Goal: Task Accomplishment & Management: Complete application form

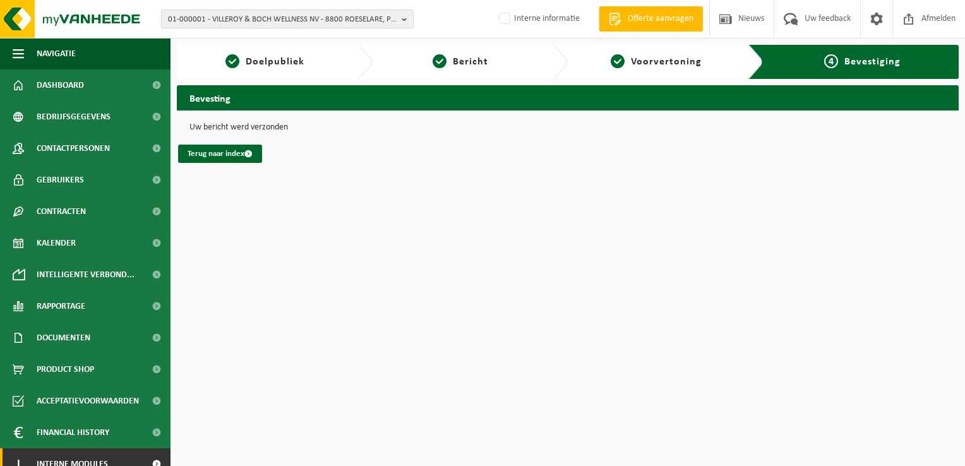
click at [121, 458] on link "I Interne modules" at bounding box center [85, 464] width 170 height 32
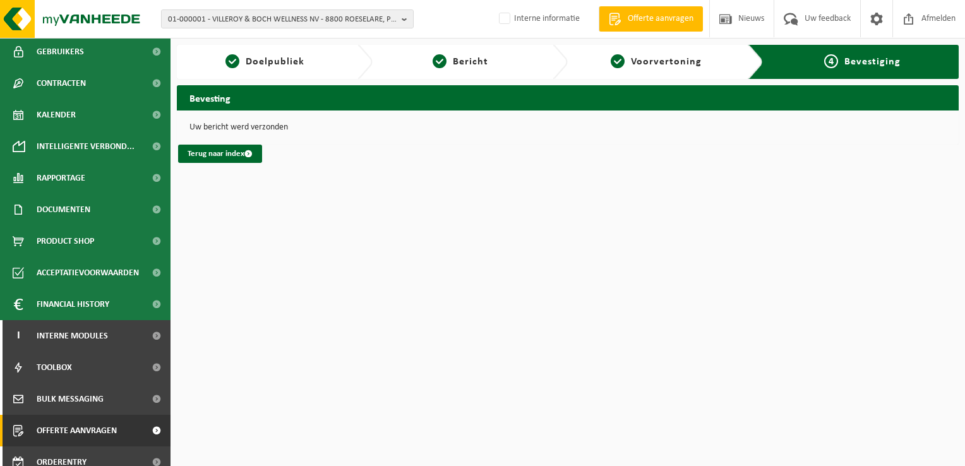
scroll to position [140, 0]
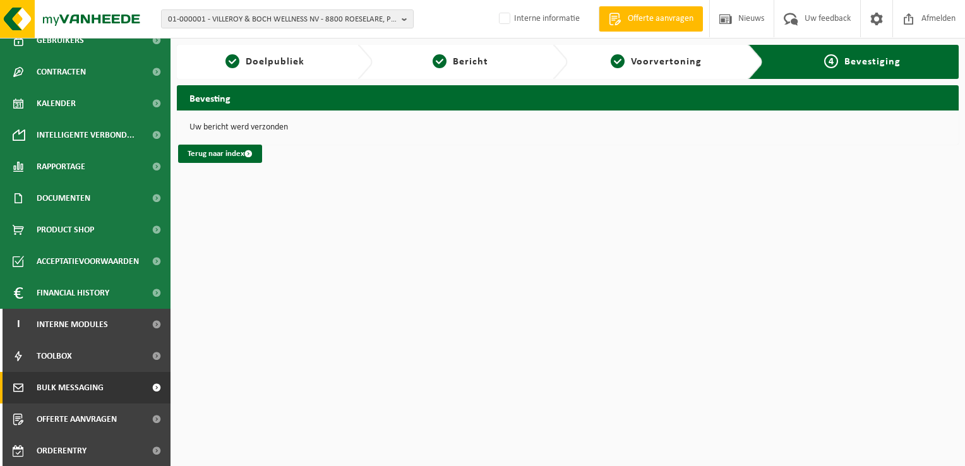
click at [78, 395] on span "Bulk Messaging" at bounding box center [70, 388] width 67 height 32
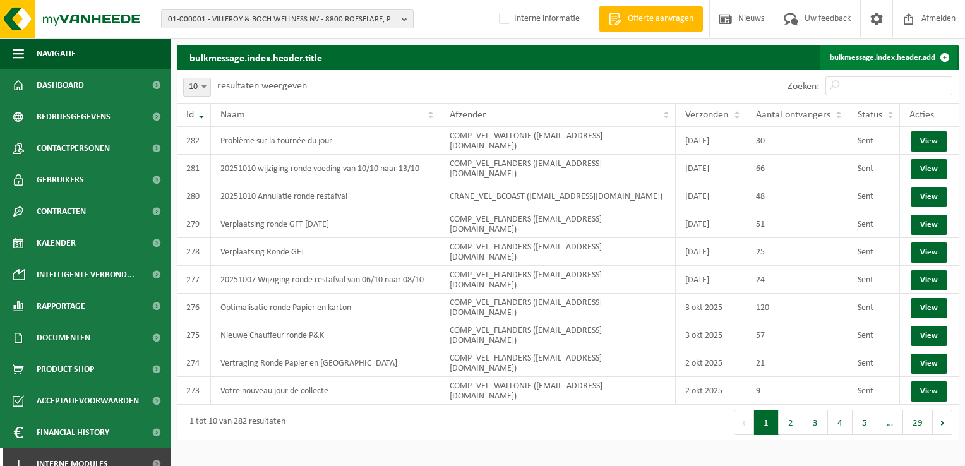
click at [908, 58] on link "bulkmessage.index.header.add" at bounding box center [889, 57] width 138 height 25
drag, startPoint x: 912, startPoint y: 55, endPoint x: 833, endPoint y: 66, distance: 79.7
click at [912, 55] on link "bulkmessage.index.header.add" at bounding box center [889, 57] width 138 height 25
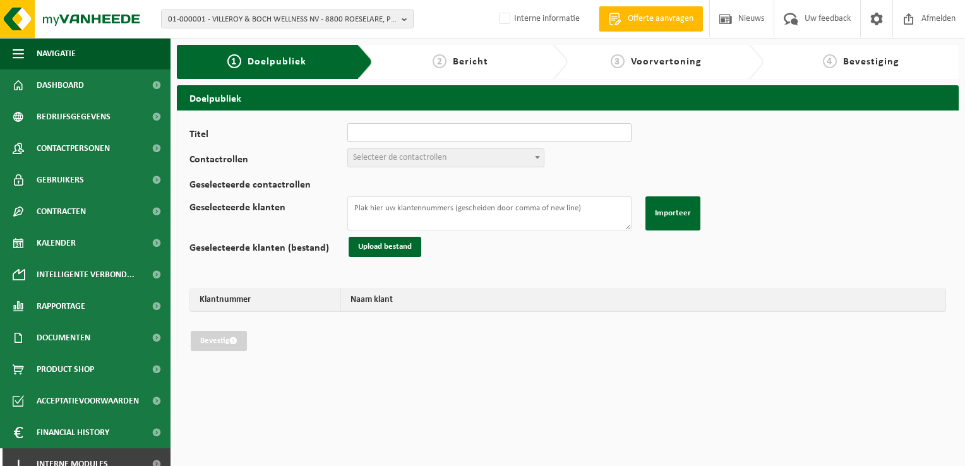
click at [419, 130] on input "Titel" at bounding box center [489, 132] width 284 height 19
drag, startPoint x: 563, startPoint y: 130, endPoint x: 442, endPoint y: 138, distance: 120.8
click at [442, 138] on input "20251010 wijziging ronde voeding van 10/10 naar 13/10" at bounding box center [489, 132] width 284 height 19
type input "20251010 wijziging ronde restafval van 09/0 naar 16/10"
click at [455, 153] on span "Selecteer de contactrollen" at bounding box center [446, 158] width 196 height 18
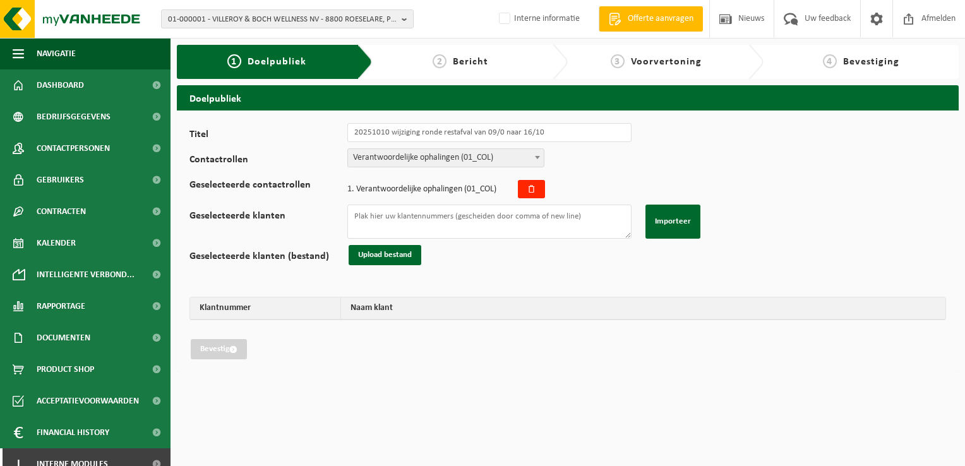
click at [455, 160] on span "Verantwoordelijke ophalingen (01_COL)" at bounding box center [446, 158] width 196 height 18
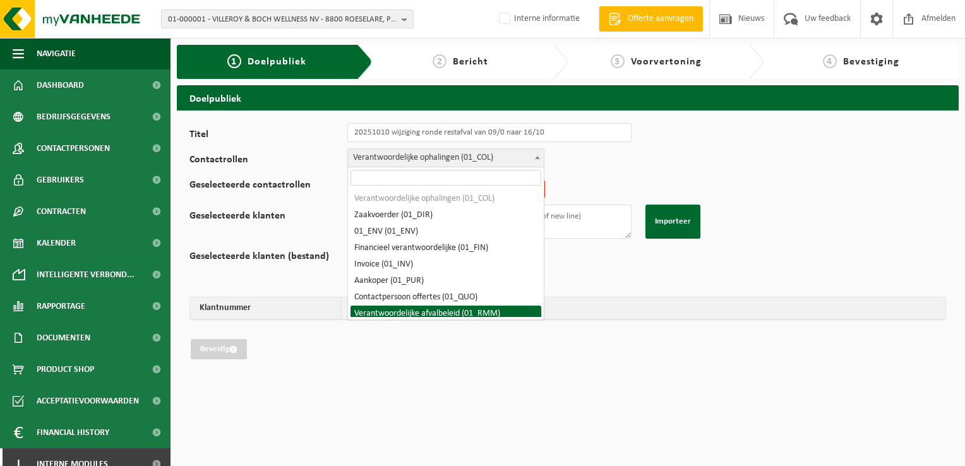
select select "01_RMM"
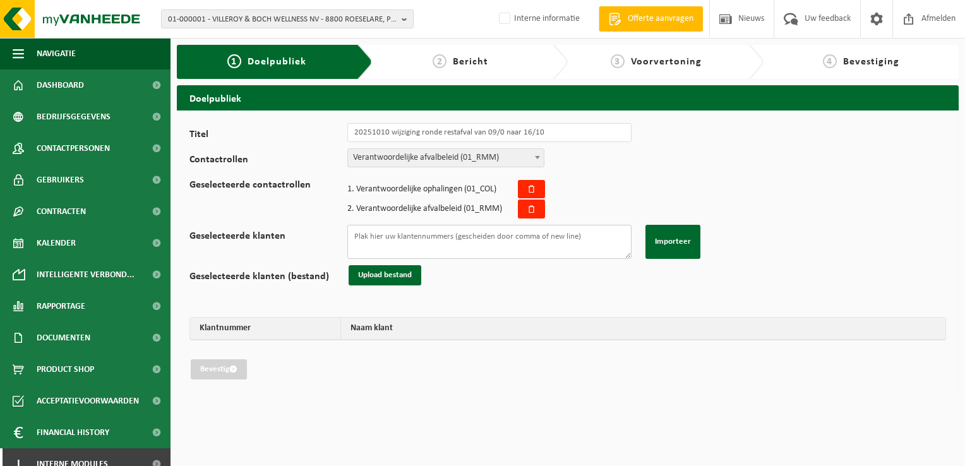
click at [431, 241] on textarea "Geselecteerde klanten" at bounding box center [489, 242] width 284 height 34
click at [468, 241] on textarea "Geselecteerde klanten" at bounding box center [489, 242] width 284 height 34
paste textarea "TL-VEL-005059 TL-VEL-022438 TL-VEL-022523 TL-VEL-025377 TL-VEL-025474 TL-VEL-03…"
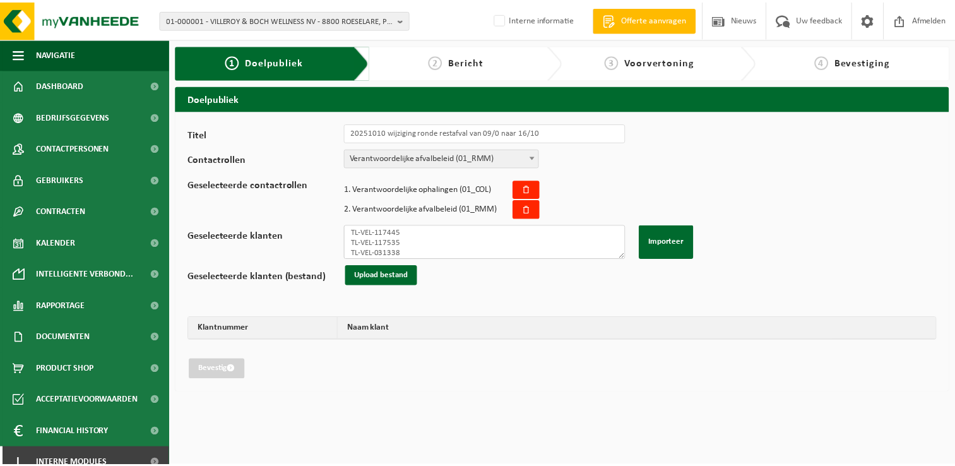
scroll to position [182, 0]
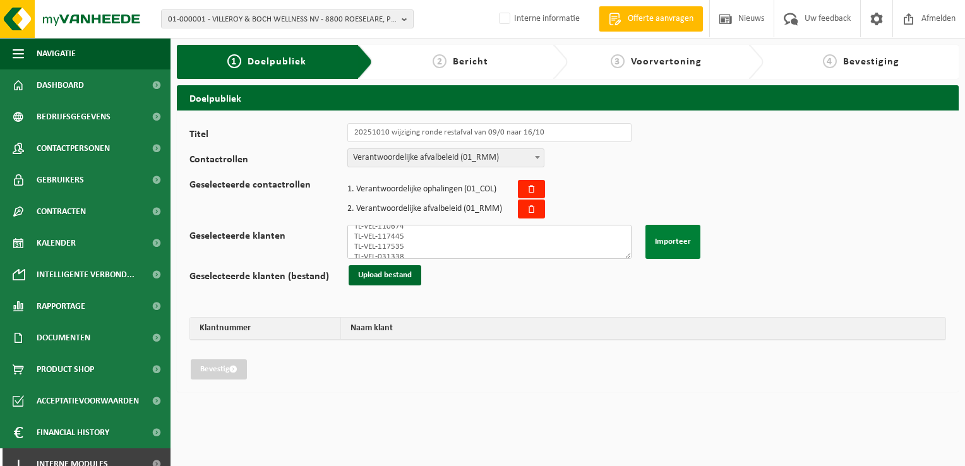
type textarea "TL-VEL-005059 TL-VEL-022438 TL-VEL-022523 TL-VEL-025377 TL-VEL-025474 TL-VEL-03…"
click at [666, 241] on button "Importeer" at bounding box center [672, 242] width 55 height 34
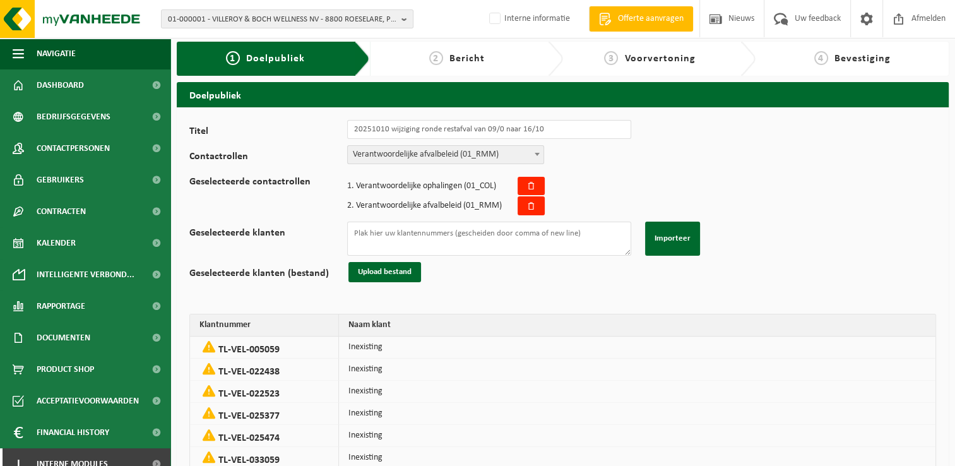
scroll to position [0, 0]
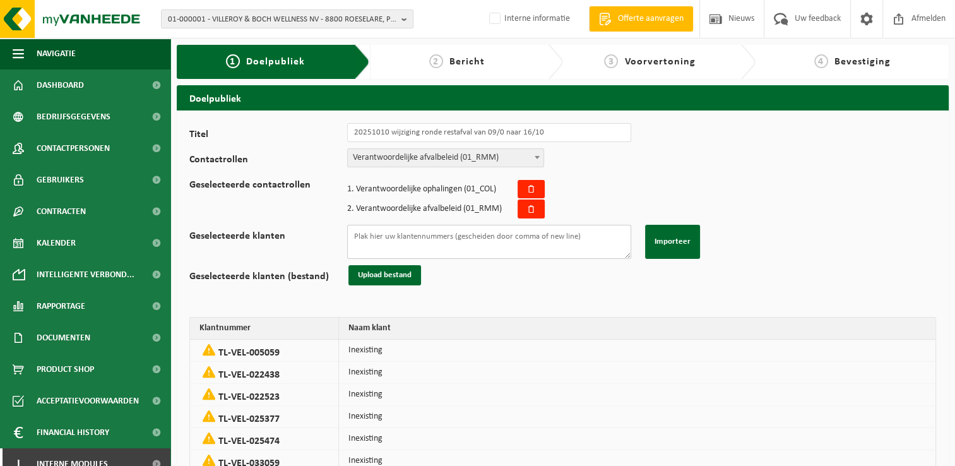
click at [542, 245] on textarea "Geselecteerde klanten" at bounding box center [489, 242] width 284 height 34
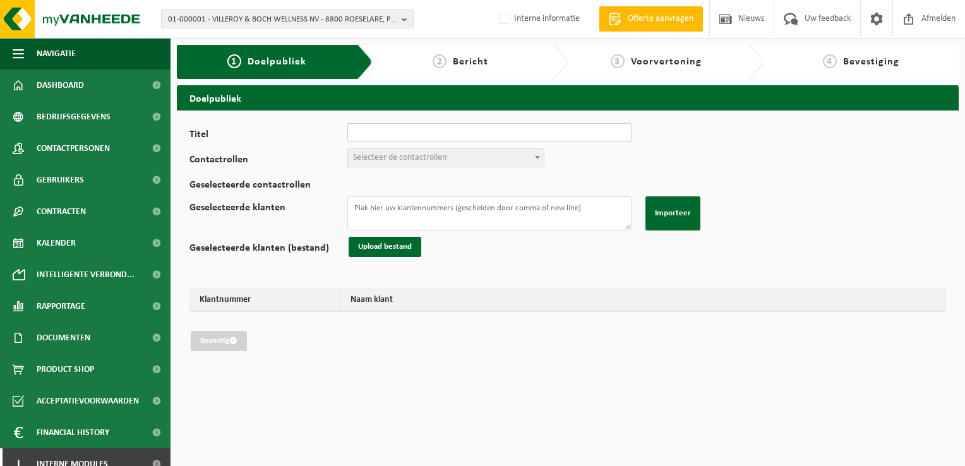
click at [451, 135] on input "Titel" at bounding box center [489, 132] width 284 height 19
drag, startPoint x: 562, startPoint y: 133, endPoint x: 441, endPoint y: 151, distance: 122.6
click at [441, 151] on div "Titel 20251010 wijziging ronde voeding van 10/10 naar 13/10 Contactrollen Veran…" at bounding box center [567, 237] width 756 height 228
type input "20251010 wijziging ronde restafval 09/10 naar 16/10"
click at [502, 162] on span "Selecteer de contactrollen" at bounding box center [446, 158] width 196 height 18
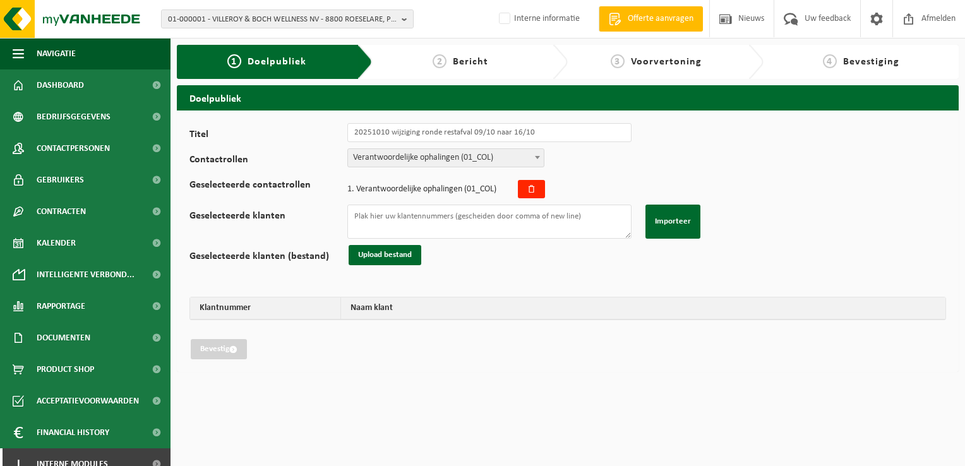
click at [490, 150] on span "Verantwoordelijke ophalingen (01_COL)" at bounding box center [446, 158] width 196 height 18
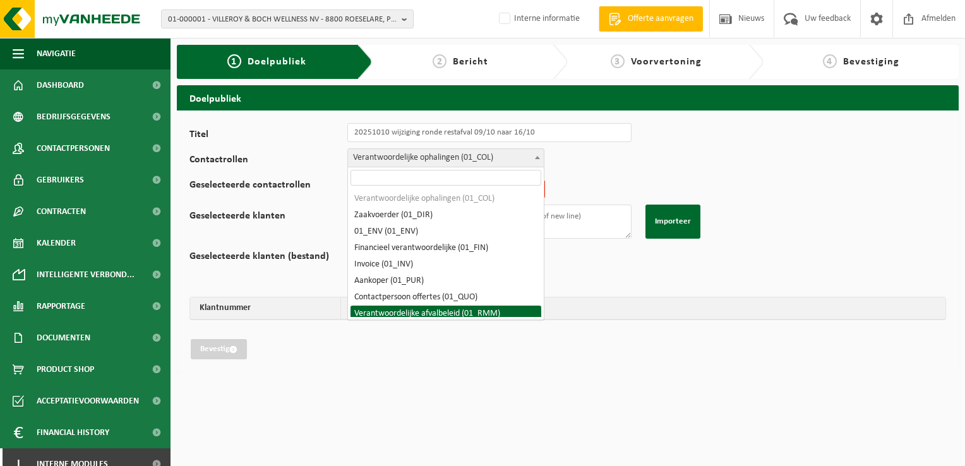
select select "01_RMM"
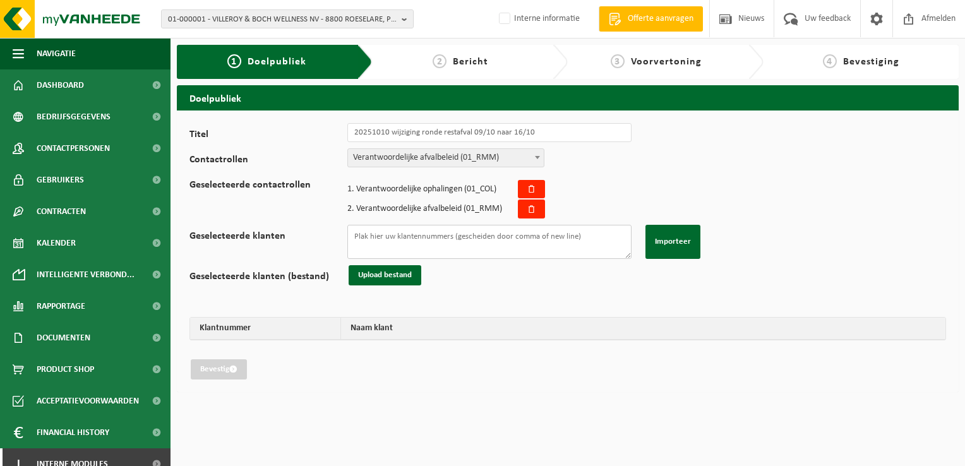
click at [472, 238] on textarea "Geselecteerde klanten" at bounding box center [489, 242] width 284 height 34
click at [527, 240] on textarea "Geselecteerde klanten" at bounding box center [489, 242] width 284 height 34
paste textarea "01-902697 10-741164 10-741328 10-747776 10-748079 10-768032 10-793630 10-797494…"
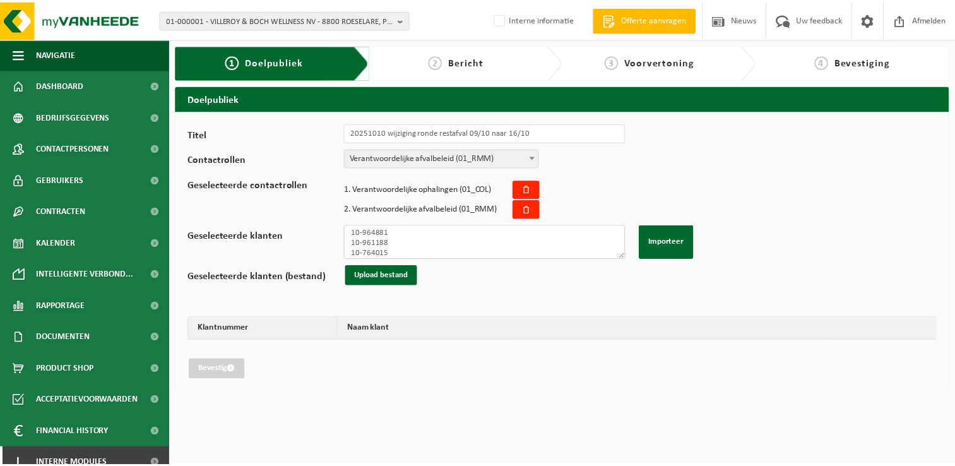
scroll to position [182, 0]
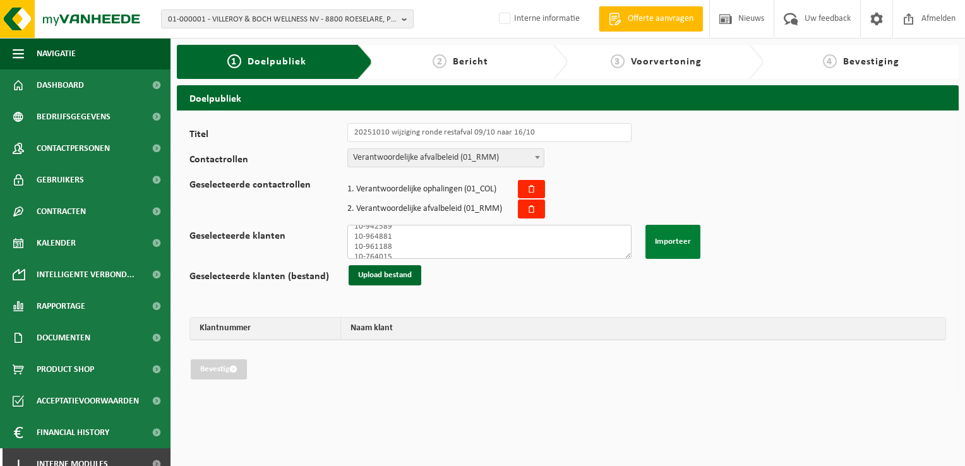
type textarea "01-902697 10-741164 10-741328 10-747776 10-748079 10-768032 10-793630 10-797494…"
click at [682, 234] on button "Importeer" at bounding box center [672, 242] width 55 height 34
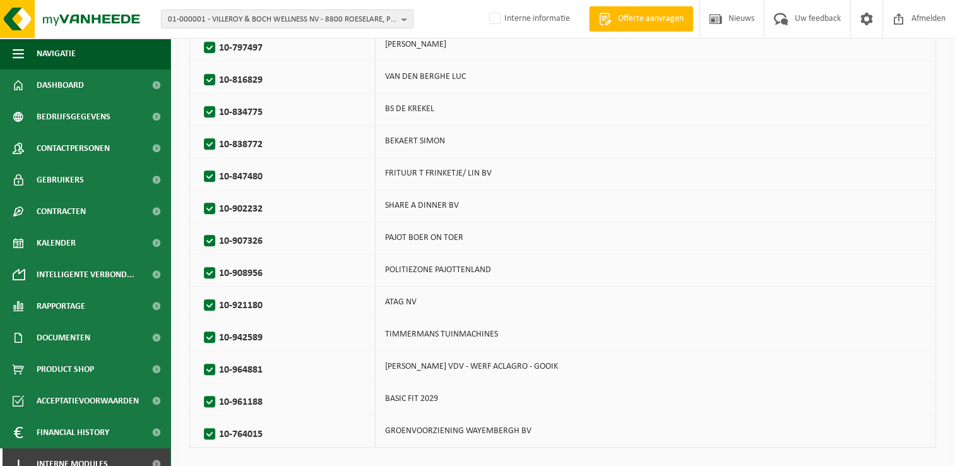
scroll to position [603, 0]
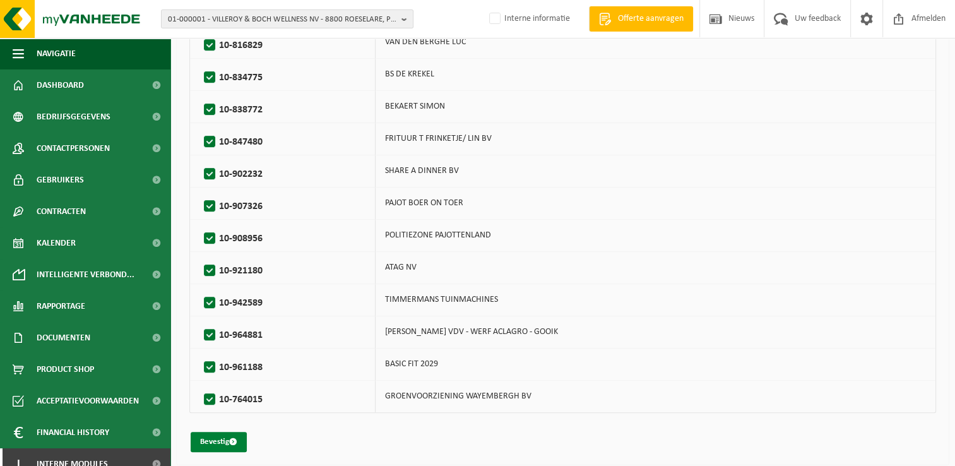
click at [217, 436] on button "Bevestig" at bounding box center [219, 442] width 56 height 20
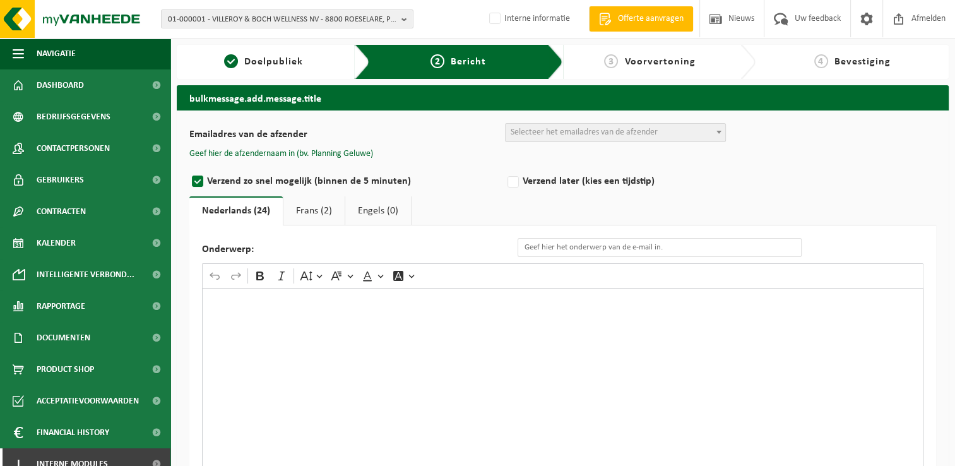
click at [586, 122] on div "Emailadres van de afzender BULK_MAR_LUX ([EMAIL_ADDRESS][DOMAIN_NAME]) BULK_VEL…" at bounding box center [563, 348] width 772 height 475
click at [588, 134] on span "Selecteer het emailadres van de afzender" at bounding box center [584, 132] width 147 height 9
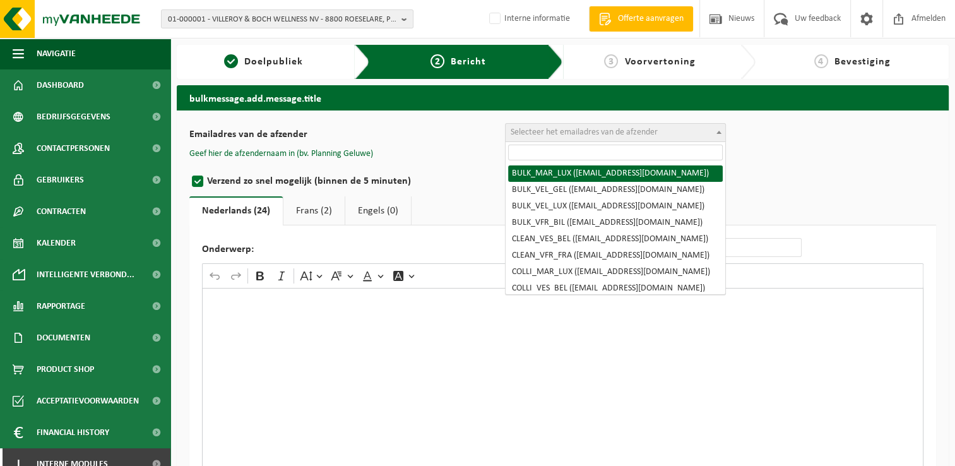
click at [588, 150] on input "search" at bounding box center [615, 153] width 215 height 16
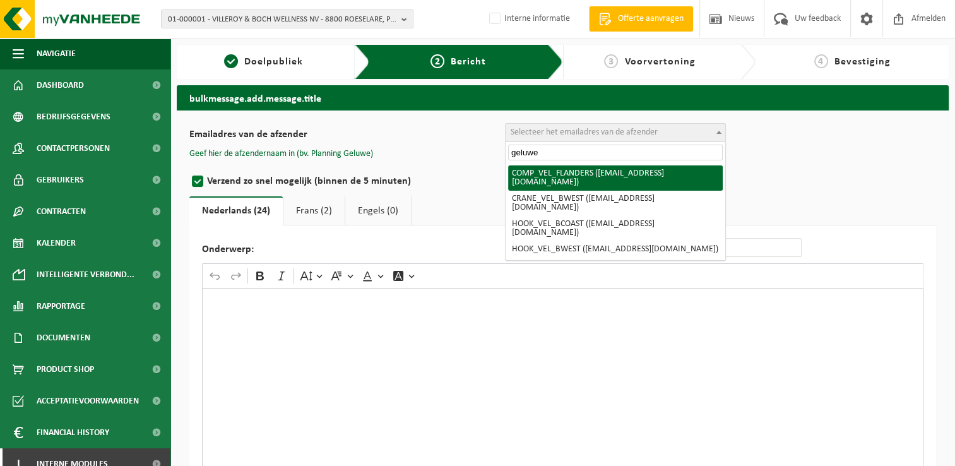
type input "geluwe"
select select "COMP_VEL_FLANDERS"
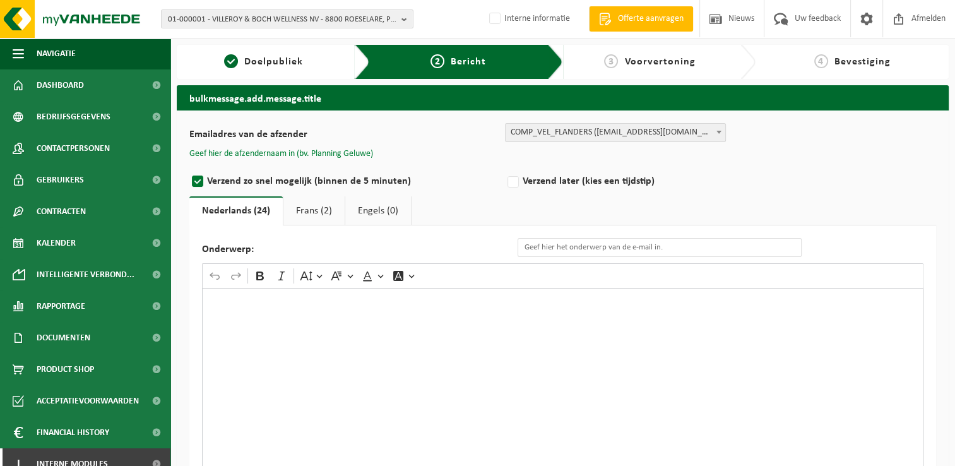
click at [325, 156] on button "Geef hier de afzendernaam in (bv. Planning Geluwe)" at bounding box center [281, 153] width 184 height 11
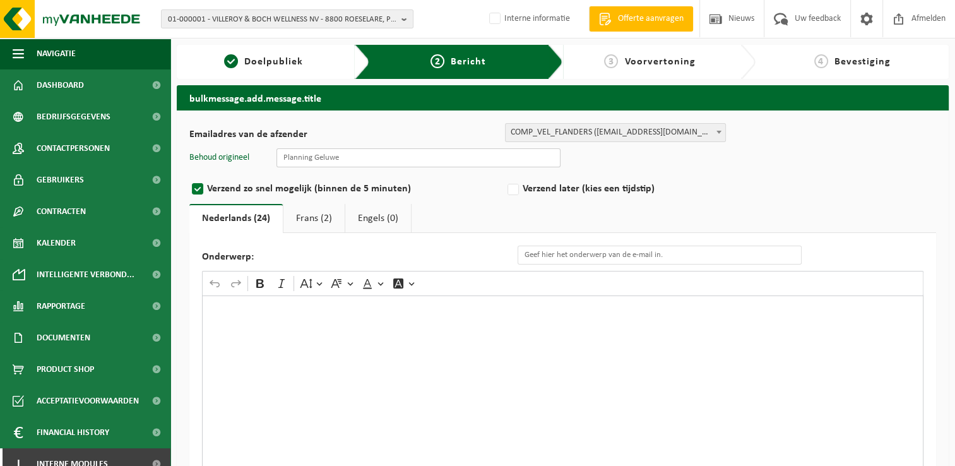
click at [356, 167] on input "text" at bounding box center [419, 157] width 284 height 19
type input "Planning Geluwe"
click at [629, 258] on input "Onderwerp:" at bounding box center [660, 255] width 284 height 19
drag, startPoint x: 755, startPoint y: 255, endPoint x: 718, endPoint y: 265, distance: 38.4
click at [718, 265] on div "Onderwerp: Eenmalige wijziging van de ledigingsdag van uw container voeding Ric…" at bounding box center [562, 397] width 747 height 328
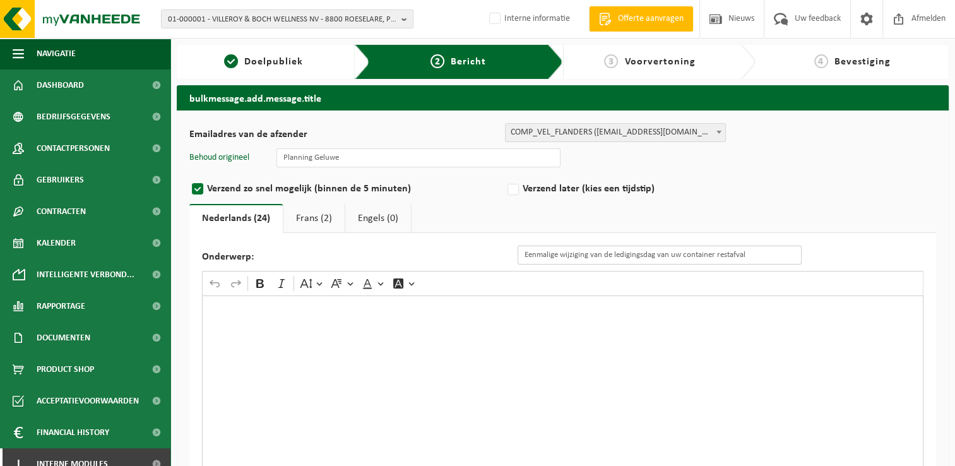
type input "Eenmalige wijziging van de ledigingsdag van uw container restafval"
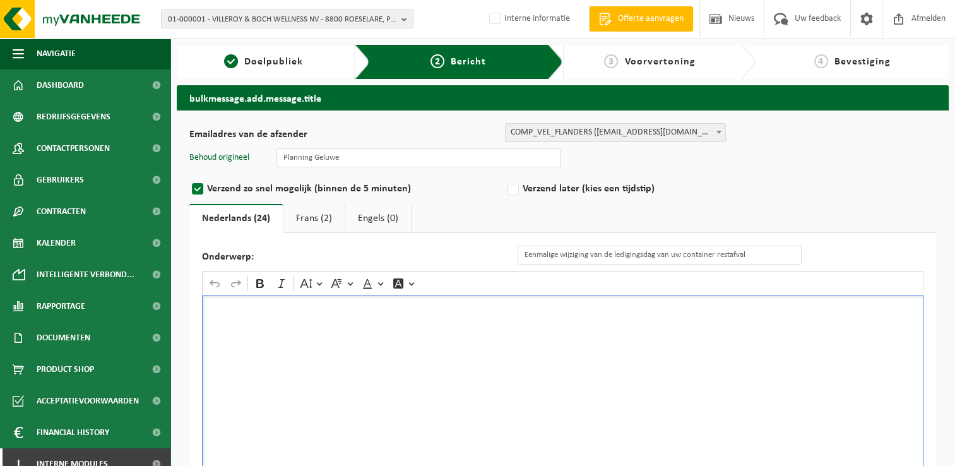
click at [597, 319] on div "Rich Text Editor. Editing area: main. Press Alt+0 for help." at bounding box center [563, 422] width 722 height 253
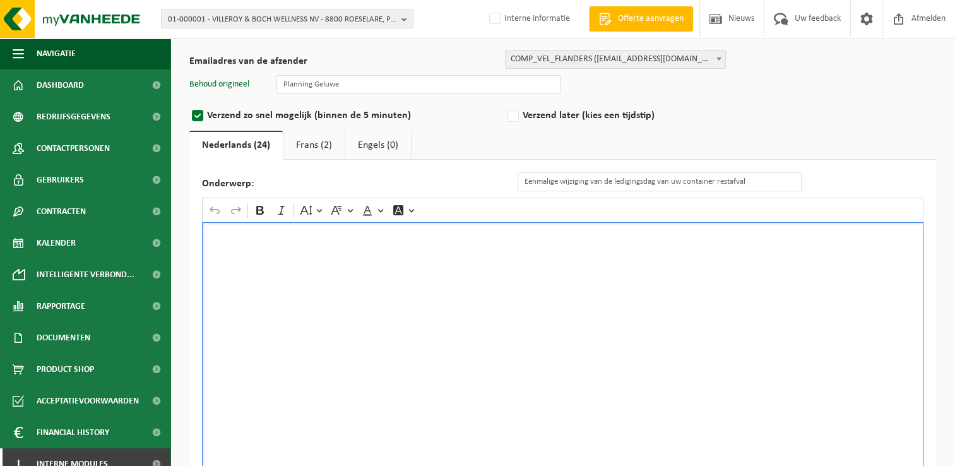
scroll to position [133, 0]
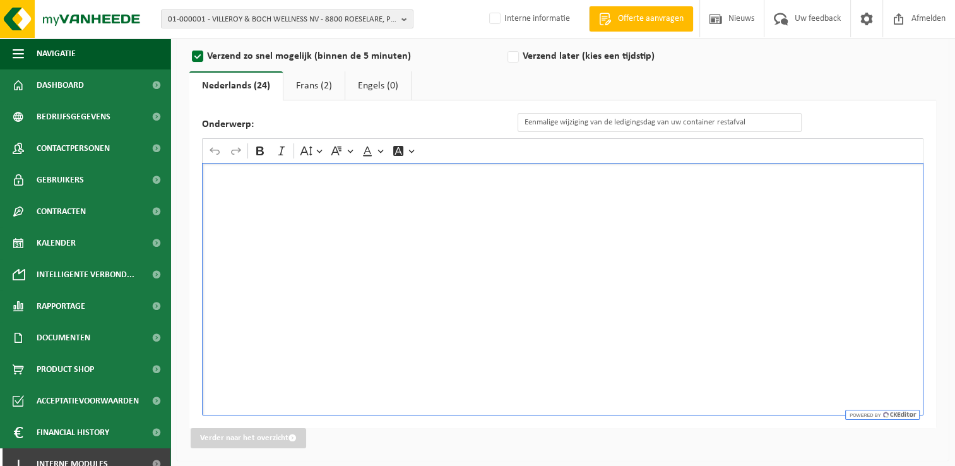
click at [621, 183] on div "Rich Text Editor. Editing area: main. Press Alt+0 for help." at bounding box center [563, 289] width 722 height 253
click at [215, 191] on p "wegens onvoorziene omstandigheden en een nieuwe chauffeur" at bounding box center [563, 193] width 708 height 9
click at [500, 191] on p "Wegens onvoorziene omstandigheden en een nieuwe chauffeur" at bounding box center [563, 193] width 708 height 9
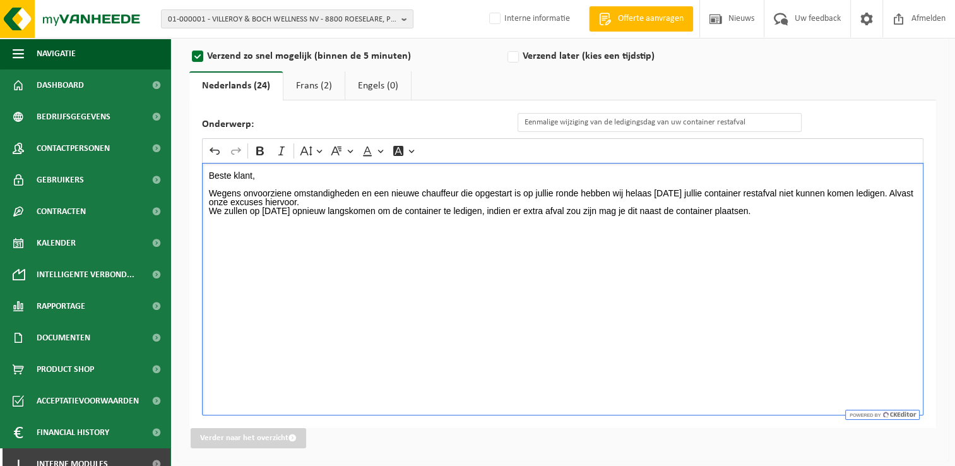
click at [485, 286] on div "Beste klant, Wegens onvoorziene omstandigheden en een nieuwe chauffeur die opge…" at bounding box center [563, 289] width 722 height 253
click at [522, 337] on div "Beste klant, Wegens onvoorziene omstandigheden en een nieuwe chauffeur die opge…" at bounding box center [563, 289] width 722 height 253
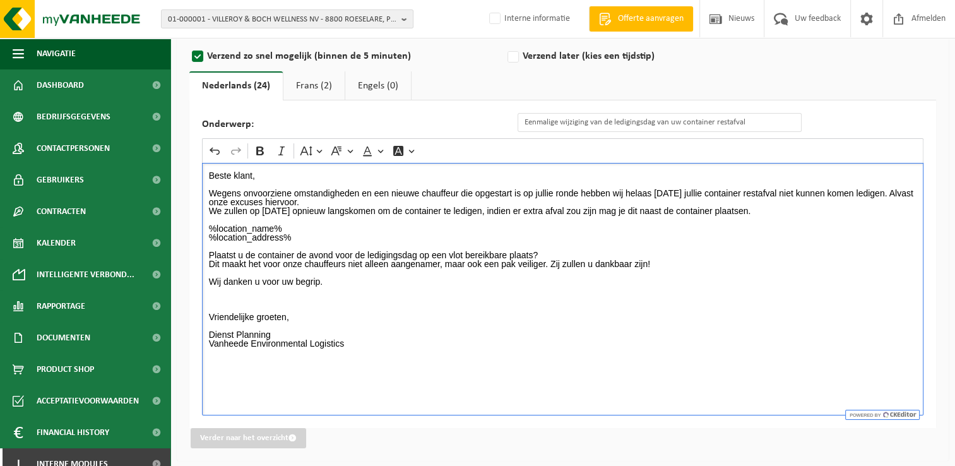
drag, startPoint x: 205, startPoint y: 173, endPoint x: 840, endPoint y: 211, distance: 637.0
click at [840, 211] on div "Beste klant, Wegens onvoorziene omstandigheden en een nieuwe chauffeur die opge…" at bounding box center [563, 289] width 722 height 253
copy div "Beste klant, Wegens onvoorziene omstandigheden en een nieuwe chauffeur die opge…"
drag, startPoint x: 692, startPoint y: 236, endPoint x: 786, endPoint y: 227, distance: 93.9
click at [693, 235] on p "%location_name% %location_address% Plaatst u de container de avond voor de ledi…" at bounding box center [563, 294] width 708 height 141
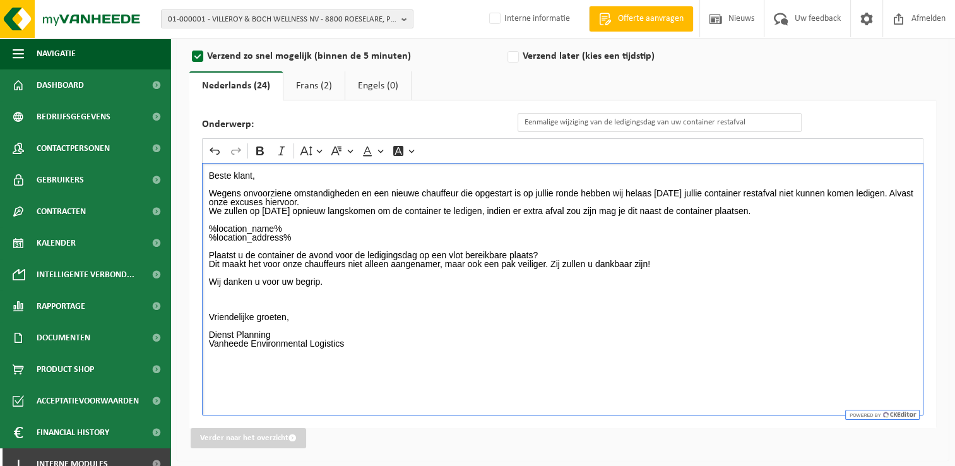
drag, startPoint x: 818, startPoint y: 213, endPoint x: 206, endPoint y: 173, distance: 613.2
click at [206, 173] on div "Beste klant, Wegens onvoorziene omstandigheden en een nieuwe chauffeur die opge…" at bounding box center [563, 289] width 722 height 253
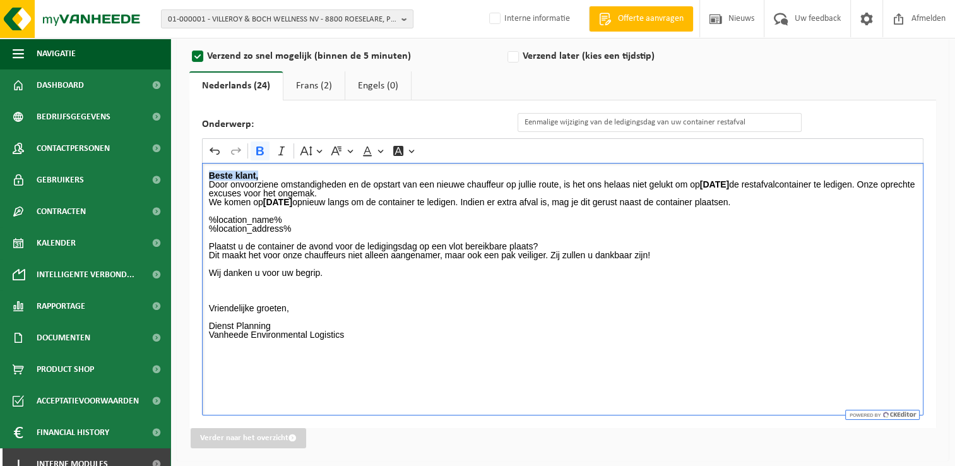
drag, startPoint x: 272, startPoint y: 173, endPoint x: 197, endPoint y: 173, distance: 75.1
click at [197, 173] on div "Onderwerp: Eenmalige wijziging van de ledigingsdag van uw container restafval R…" at bounding box center [562, 264] width 747 height 328
click at [268, 173] on p "Beste klant," at bounding box center [563, 175] width 708 height 9
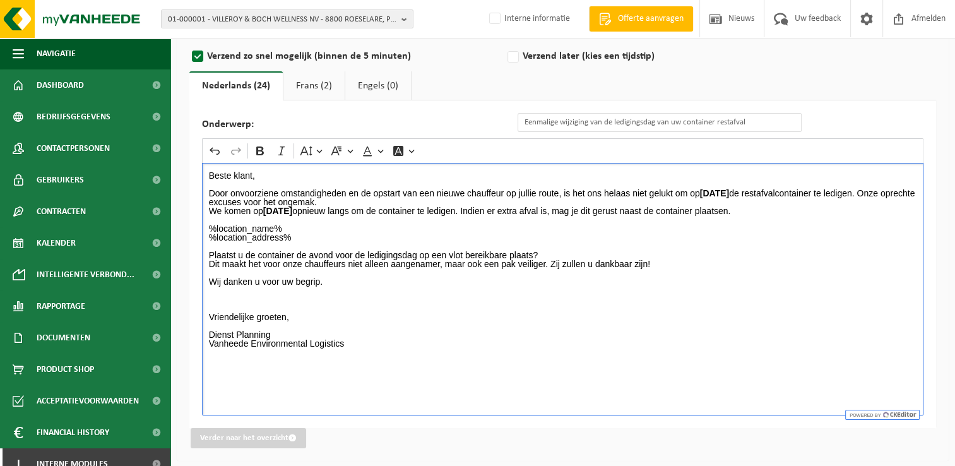
click at [830, 215] on p "Rich Text Editor. Editing area: main. Press Alt+0 for help." at bounding box center [563, 219] width 708 height 9
click at [835, 210] on p "We komen op donderdag 16 oktober opnieuw langs om de container te ledigen. Indi…" at bounding box center [563, 210] width 708 height 9
drag, startPoint x: 576, startPoint y: 251, endPoint x: 200, endPoint y: 254, distance: 375.7
click at [200, 254] on div "Onderwerp: Eenmalige wijziging van de ledigingsdag van uw container restafval R…" at bounding box center [562, 264] width 747 height 328
drag, startPoint x: 283, startPoint y: 332, endPoint x: 201, endPoint y: 335, distance: 81.5
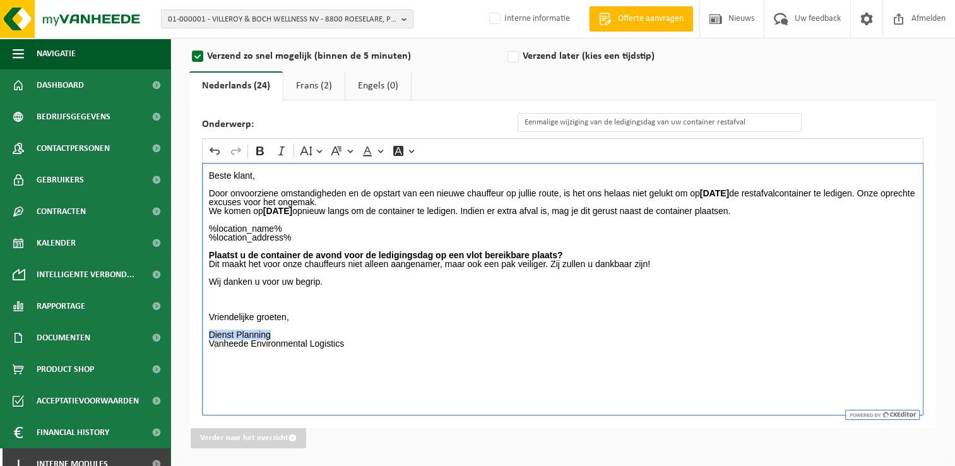
click at [201, 335] on div "Onderwerp: Eenmalige wijziging van de ledigingsdag van uw container restafval R…" at bounding box center [562, 264] width 747 height 328
click at [345, 327] on p "%location_name% %location_address% Plaatst u de container de avond voor de ledi…" at bounding box center [563, 294] width 708 height 141
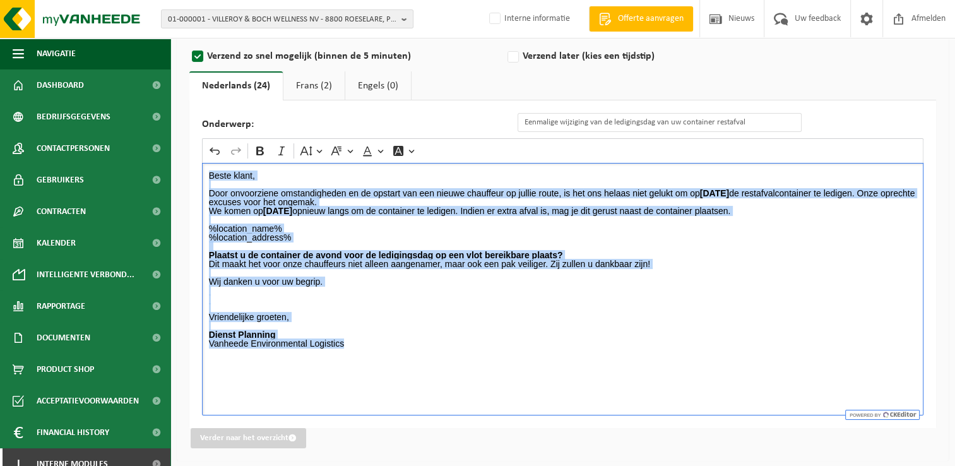
drag, startPoint x: 207, startPoint y: 174, endPoint x: 496, endPoint y: 342, distance: 333.6
click at [496, 342] on div "Beste klant, Door onvoorziene omstandigheden en de opstart van een nieuwe chauf…" at bounding box center [563, 289] width 722 height 253
click at [489, 322] on p "%location_name% %location_address% Plaatst u de container de avond voor de ledi…" at bounding box center [563, 294] width 708 height 141
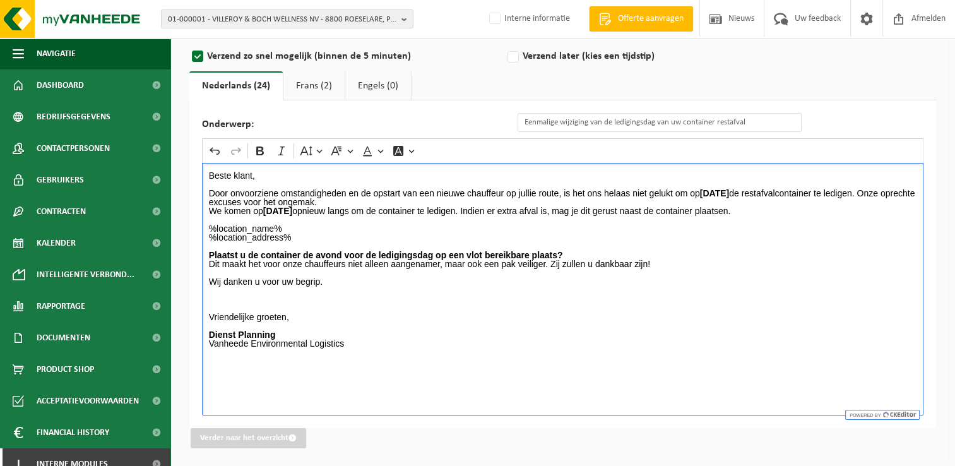
drag, startPoint x: 306, startPoint y: 92, endPoint x: 352, endPoint y: 94, distance: 45.5
click at [306, 92] on link "Frans (2)" at bounding box center [314, 85] width 61 height 29
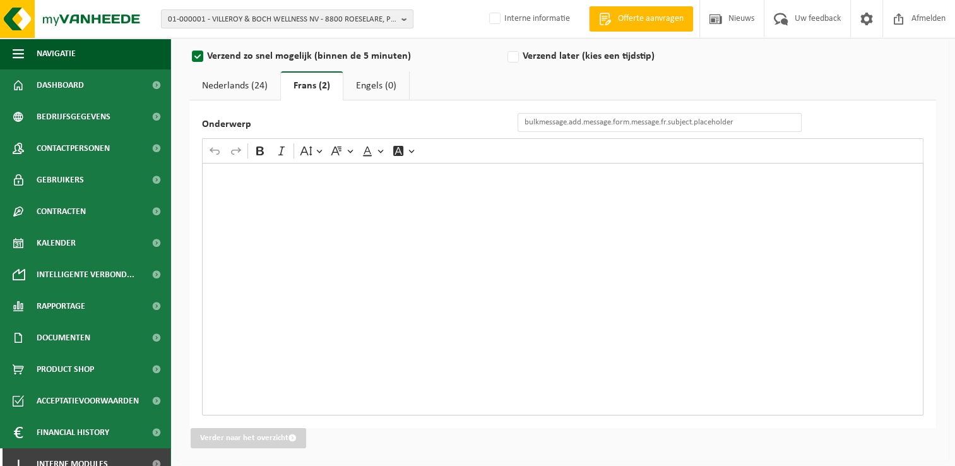
click at [426, 228] on div "Rich Text Editor. Editing area: main. Press Alt+0 for help." at bounding box center [563, 289] width 722 height 253
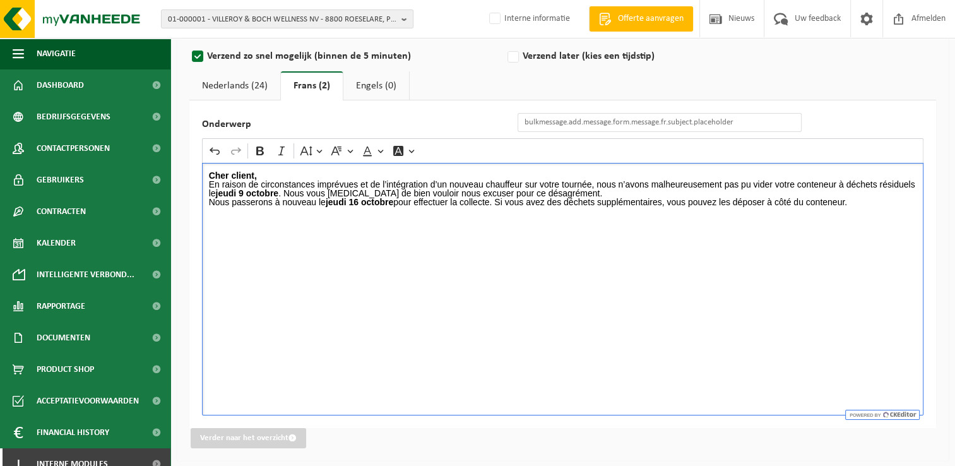
click at [275, 177] on p "Cher client," at bounding box center [563, 175] width 708 height 9
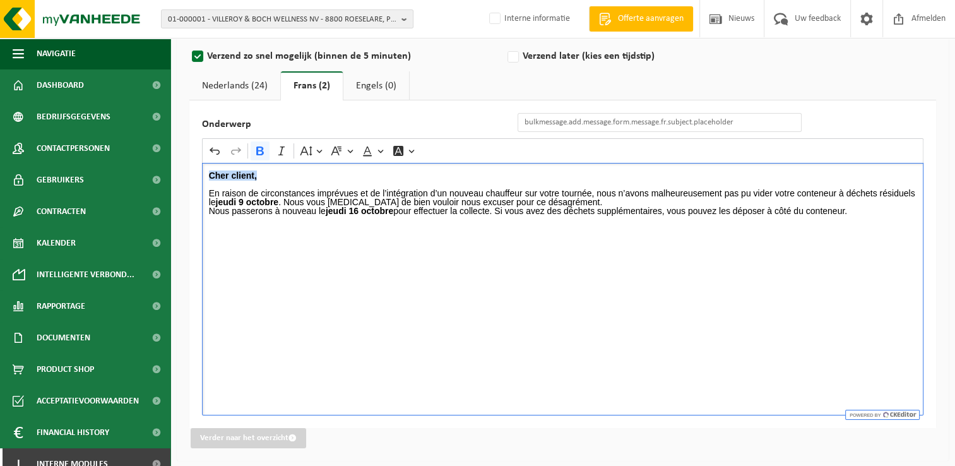
drag, startPoint x: 275, startPoint y: 177, endPoint x: 206, endPoint y: 177, distance: 68.8
click at [206, 177] on div "Cher client, En raison de circonstances imprévues et de l’intégration d’un nouv…" at bounding box center [563, 289] width 722 height 253
click at [869, 211] on p "Nous passerons à nouveau le jeudi 16 octobre pour effectuer la collecte. Si vou…" at bounding box center [563, 210] width 708 height 9
click at [695, 253] on div "Cher client, En raison de circonstances imprévues et de l’intégration d’un nouv…" at bounding box center [563, 289] width 722 height 253
click at [895, 215] on div "Cher client, En raison de circonstances imprévues et de l’intégration d’un nouv…" at bounding box center [563, 289] width 722 height 253
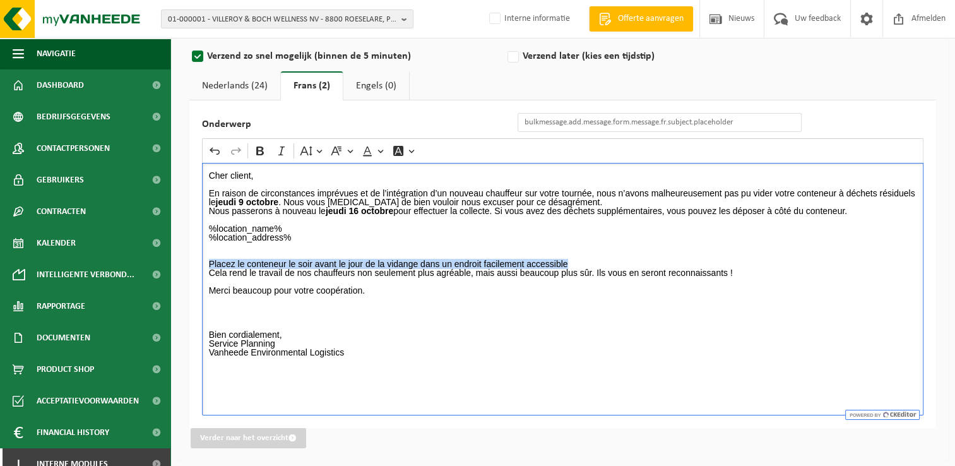
drag, startPoint x: 575, startPoint y: 263, endPoint x: 208, endPoint y: 263, distance: 366.9
click at [209, 263] on p "%location_name% %location_address% Placez le conteneur le soir avant le jour de…" at bounding box center [563, 294] width 708 height 141
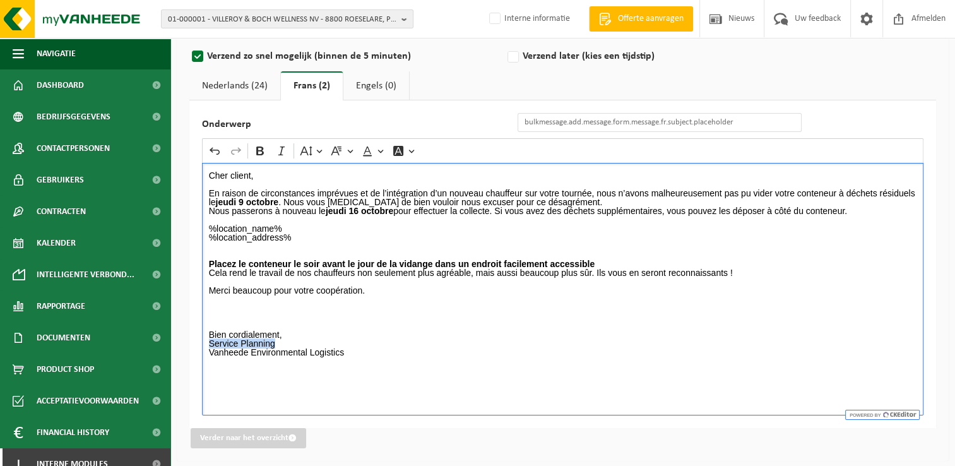
drag, startPoint x: 274, startPoint y: 341, endPoint x: 201, endPoint y: 341, distance: 72.6
click at [201, 341] on div "Onderwerp Rich Text Editor Undo Redo Bold Italic Font Size Font Family Font Col…" at bounding box center [562, 264] width 747 height 328
click at [332, 323] on p "%location_name% %location_address% Placez le conteneur le soir avant le jour de…" at bounding box center [563, 294] width 708 height 141
click at [688, 127] on input "Onderwerp" at bounding box center [660, 122] width 284 height 19
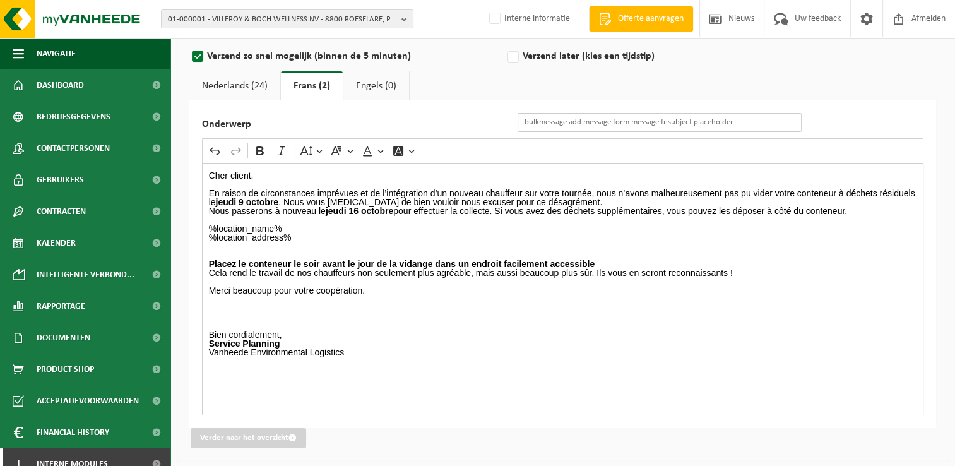
paste input "Changement exceptionnel du jour de vidange de vos ..."
drag, startPoint x: 710, startPoint y: 123, endPoint x: 700, endPoint y: 130, distance: 12.3
click at [700, 130] on input "Changement exceptionnel du jour de vidange de vos ..." at bounding box center [660, 122] width 284 height 19
type input "Changement exceptionnel du jour de vidange de vos déchets résiduels"
click at [720, 229] on p "%location_name% %location_address% Placez le conteneur le soir avant le jour de…" at bounding box center [563, 294] width 708 height 141
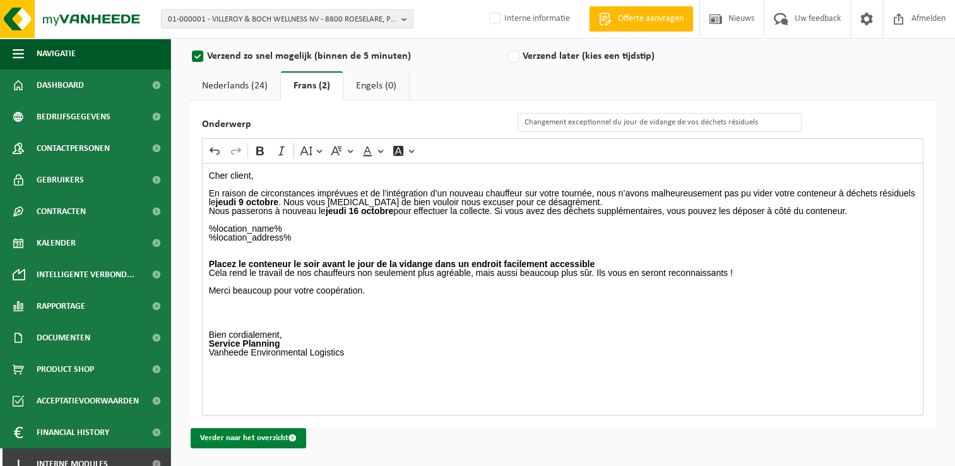
click at [289, 441] on span "submit" at bounding box center [293, 438] width 8 height 8
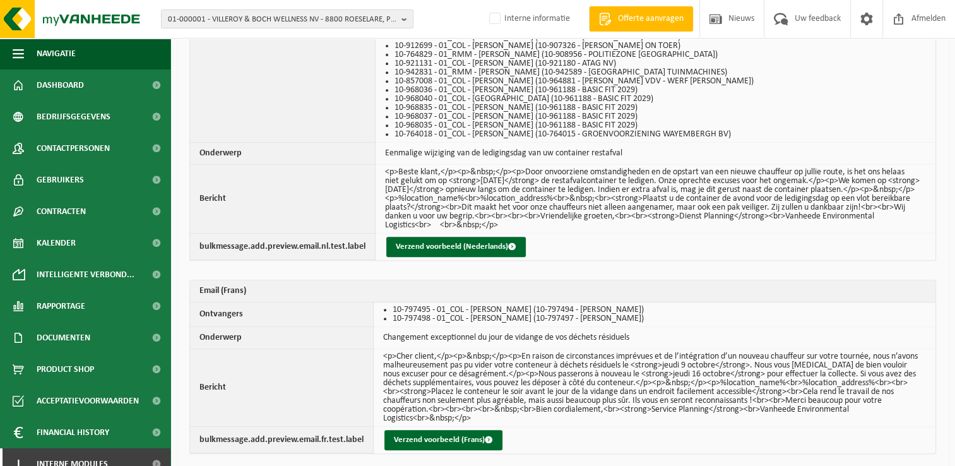
scroll to position [575, 0]
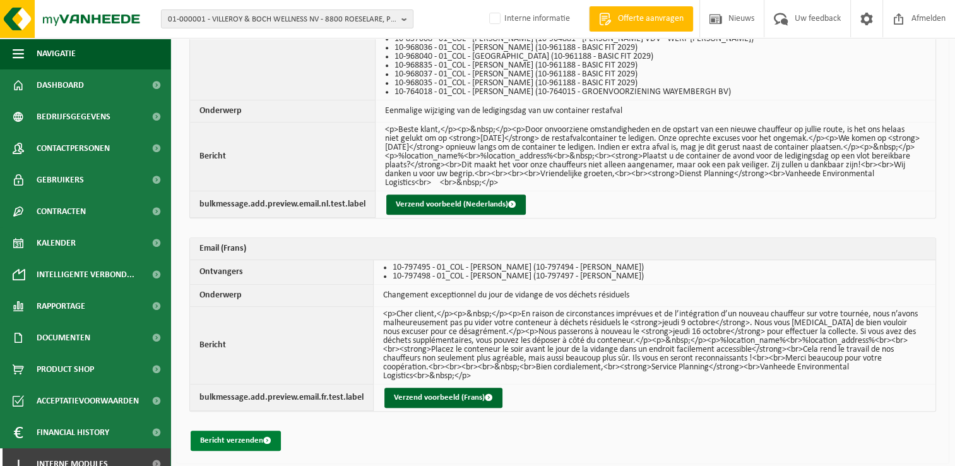
click at [242, 436] on button "Bericht verzenden" at bounding box center [236, 441] width 90 height 20
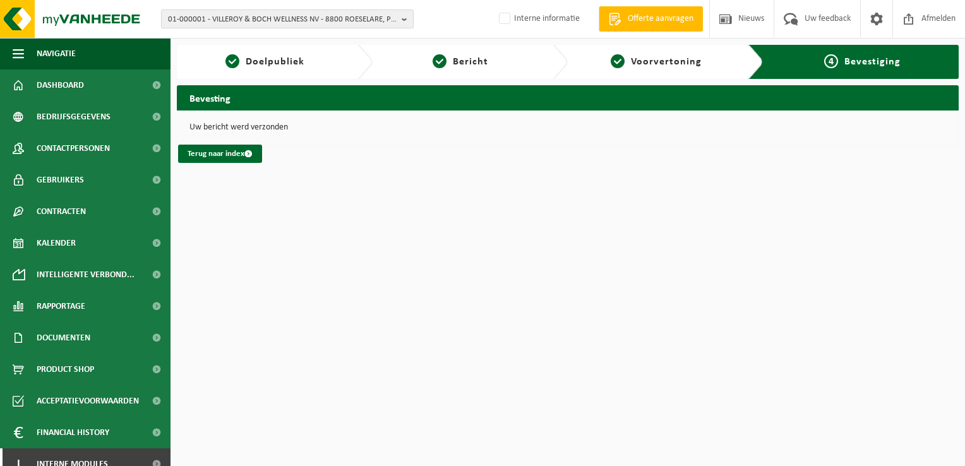
click at [224, 21] on span "01-000001 - VILLEROY & BOCH WELLNESS NV - 8800 ROESELARE, POPULIERSTRAAT 1" at bounding box center [282, 19] width 229 height 19
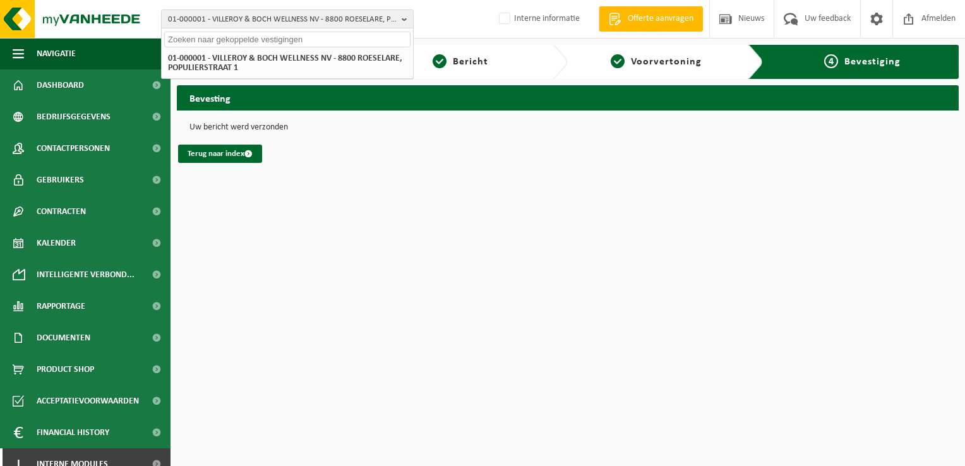
click at [220, 36] on input "text" at bounding box center [287, 40] width 246 height 16
type input "01-079141"
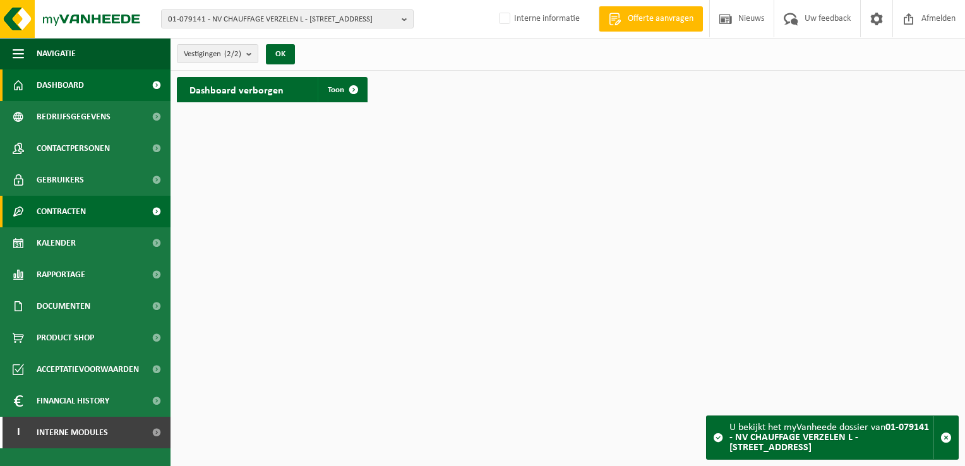
click at [105, 205] on link "Contracten" at bounding box center [85, 212] width 170 height 32
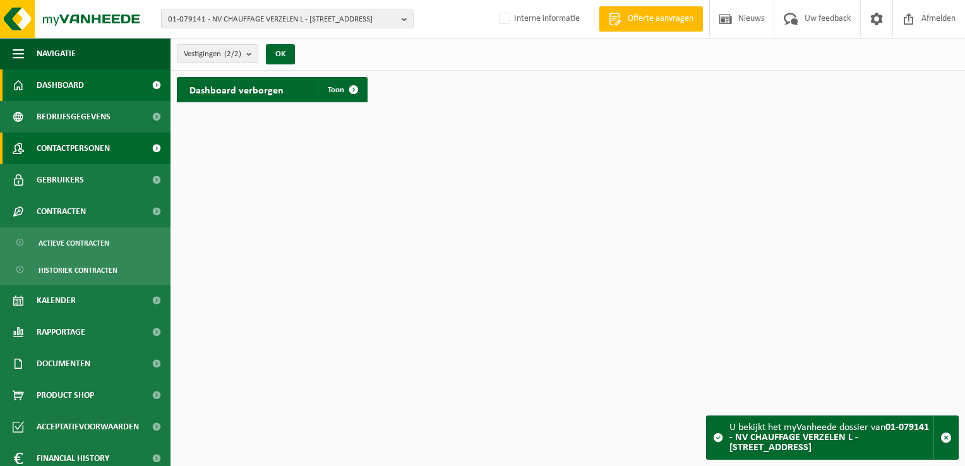
click at [122, 158] on link "Contactpersonen" at bounding box center [85, 149] width 170 height 32
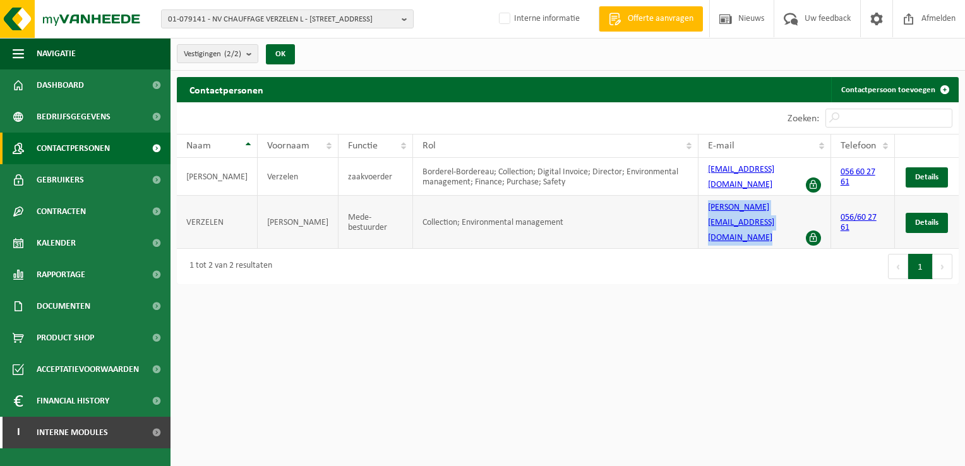
drag, startPoint x: 814, startPoint y: 197, endPoint x: 700, endPoint y: 196, distance: 114.3
click at [700, 196] on td "marco@chauffageverzelen.be" at bounding box center [764, 222] width 133 height 53
copy link "marco@chauffageverzelen.be"
click at [355, 20] on span "01-079141 - NV CHAUFFAGE VERZELEN L - 8710 WIELSBEKE, HEIRWEG 175" at bounding box center [282, 19] width 229 height 19
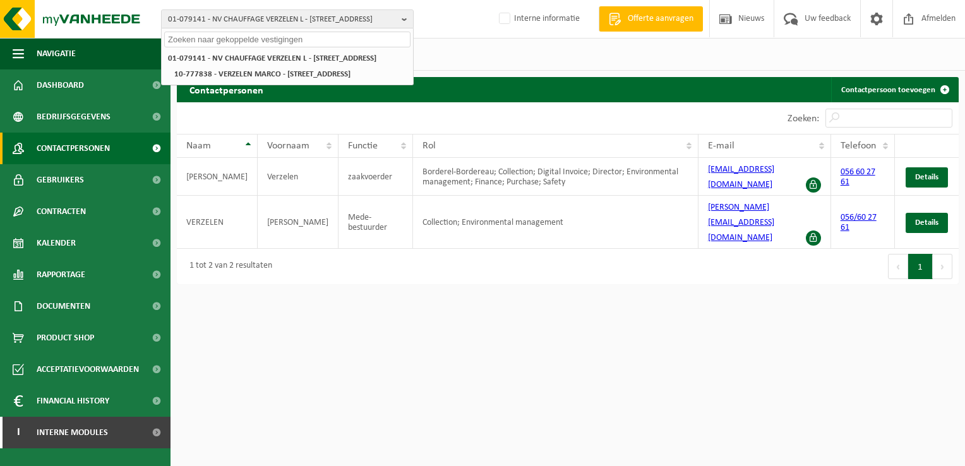
click at [350, 42] on input "text" at bounding box center [287, 40] width 246 height 16
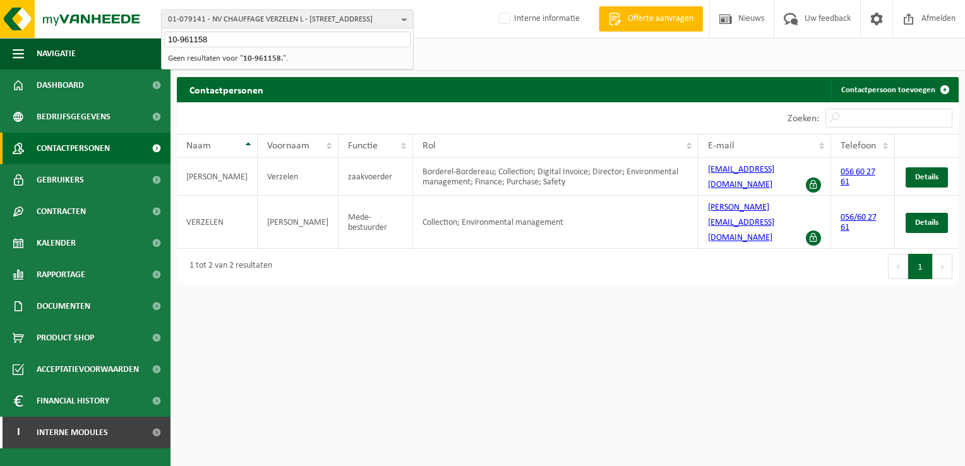
type input "10-961158"
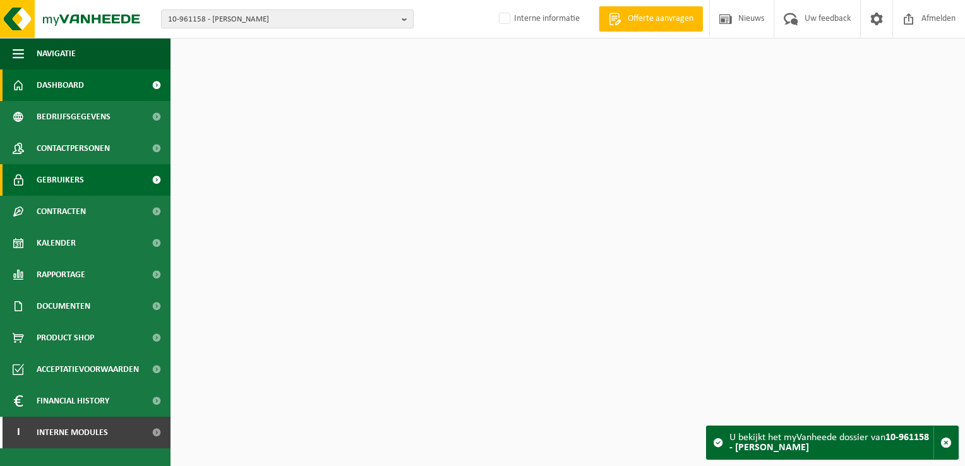
click at [81, 175] on span "Gebruikers" at bounding box center [60, 180] width 47 height 32
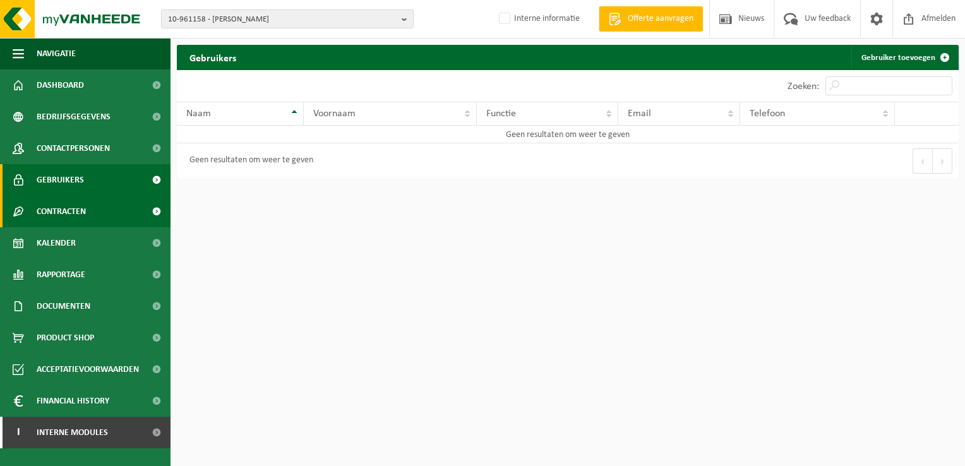
click at [79, 211] on span "Contracten" at bounding box center [61, 212] width 49 height 32
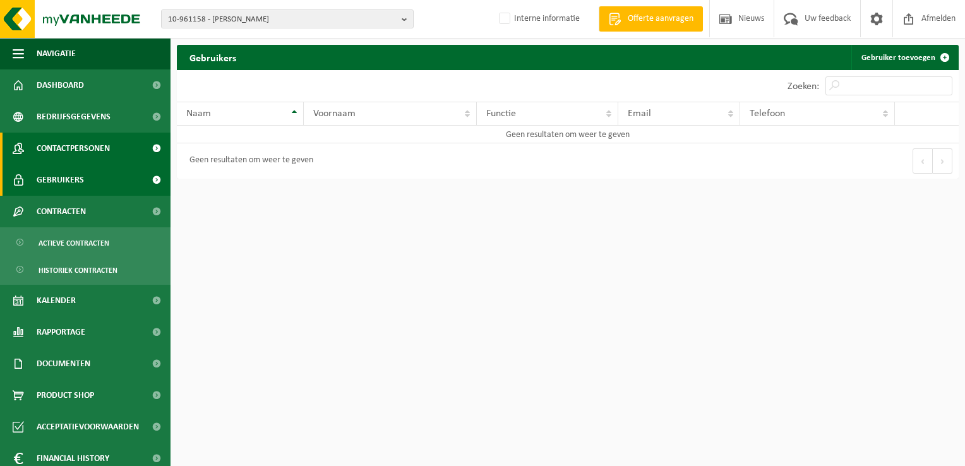
click at [78, 148] on span "Contactpersonen" at bounding box center [73, 149] width 73 height 32
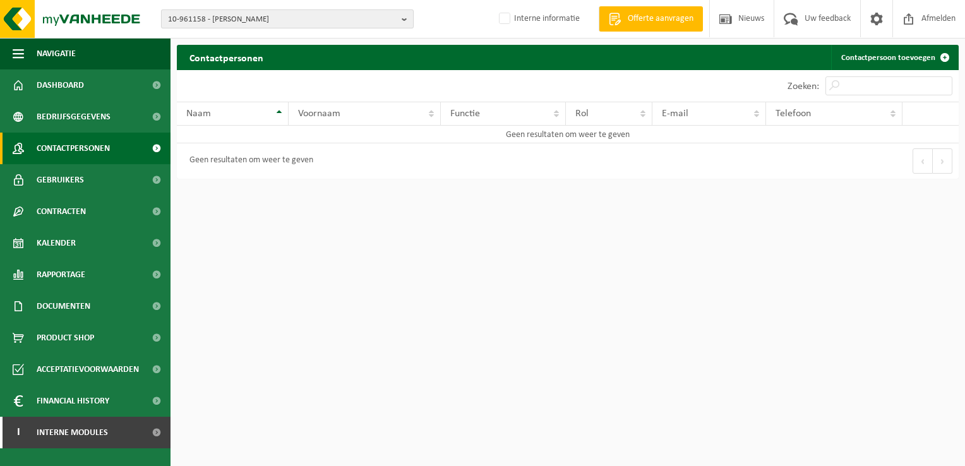
click at [272, 16] on span "10-961158 - RÉMI LIGOT" at bounding box center [282, 19] width 229 height 19
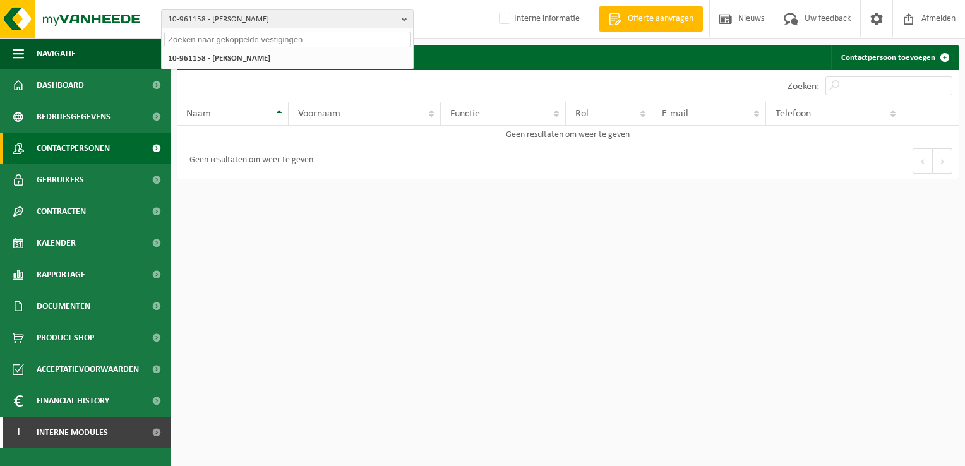
click at [225, 37] on input "text" at bounding box center [287, 40] width 246 height 16
type input "10-691158"
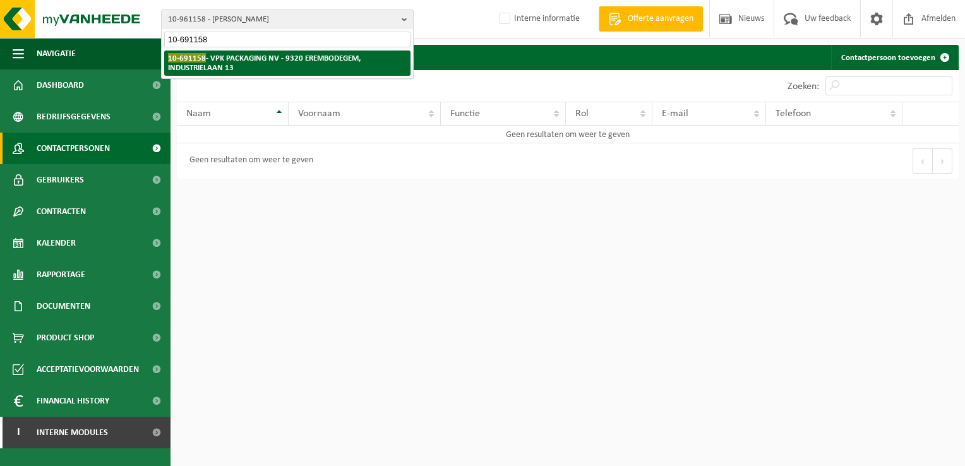
click at [233, 59] on strong "10-691158 - VPK PACKAGING NV - 9320 EREMBODEGEM, INDUSTRIELAAN 13" at bounding box center [264, 62] width 193 height 19
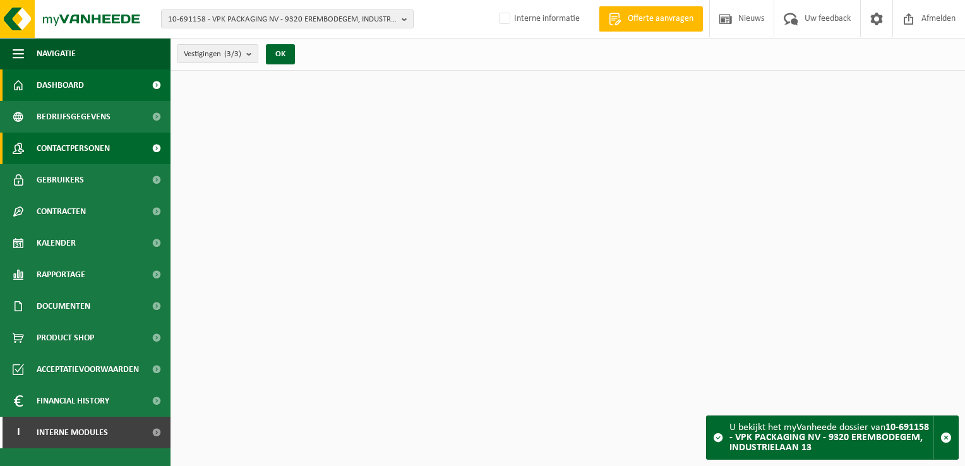
click at [119, 138] on link "Contactpersonen" at bounding box center [85, 149] width 170 height 32
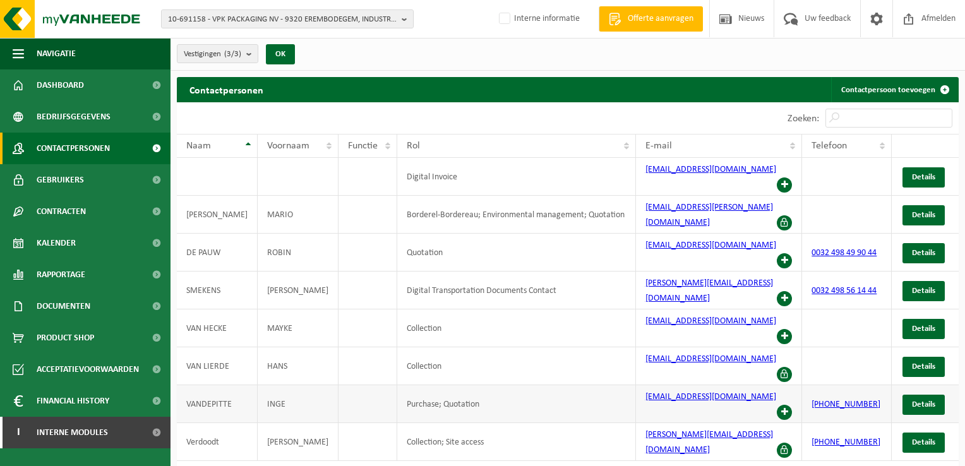
drag, startPoint x: 874, startPoint y: 342, endPoint x: 825, endPoint y: 350, distance: 49.8
click at [825, 385] on td "[PHONE_NUMBER]" at bounding box center [847, 404] width 90 height 38
drag, startPoint x: 825, startPoint y: 350, endPoint x: 816, endPoint y: 316, distance: 35.1
click at [816, 347] on td at bounding box center [847, 366] width 90 height 38
drag, startPoint x: 874, startPoint y: 338, endPoint x: 808, endPoint y: 345, distance: 66.0
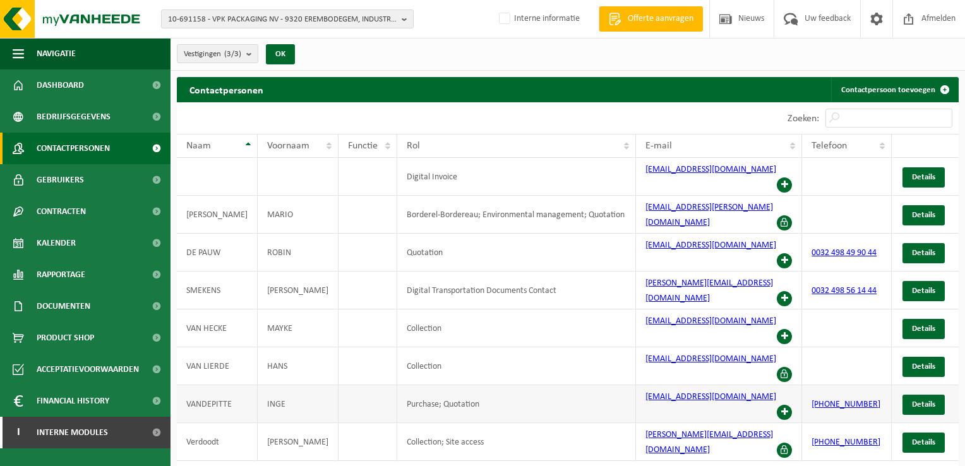
click at [808, 385] on td "[PHONE_NUMBER]" at bounding box center [847, 404] width 90 height 38
copy link "[PHONE_NUMBER]"
